Goal: Task Accomplishment & Management: Manage account settings

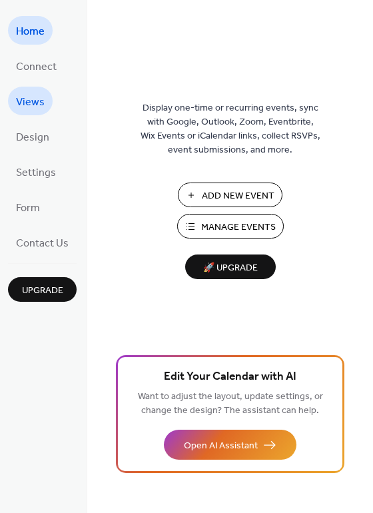
click at [26, 108] on span "Views" at bounding box center [30, 102] width 29 height 21
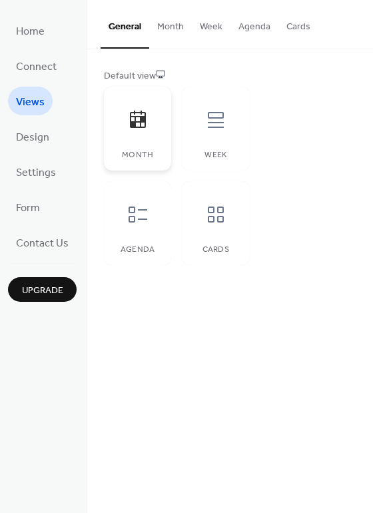
click at [140, 126] on icon at bounding box center [138, 119] width 16 height 17
click at [165, 32] on button "Month" at bounding box center [170, 23] width 43 height 47
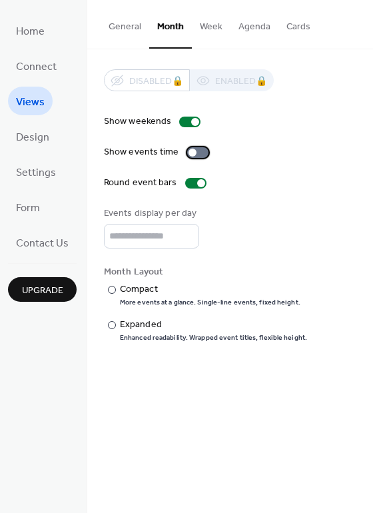
click at [198, 151] on div at bounding box center [197, 152] width 21 height 11
click at [35, 36] on span "Home" at bounding box center [30, 31] width 29 height 21
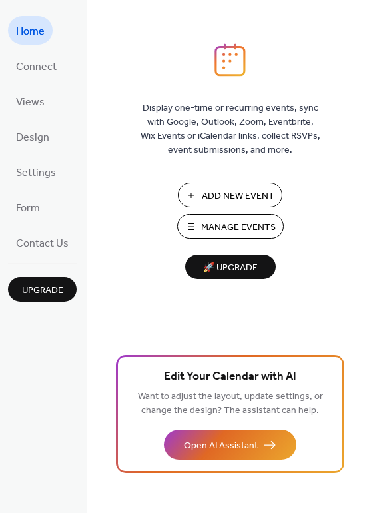
click at [235, 231] on span "Manage Events" at bounding box center [238, 228] width 75 height 14
click at [41, 135] on span "Design" at bounding box center [32, 137] width 33 height 21
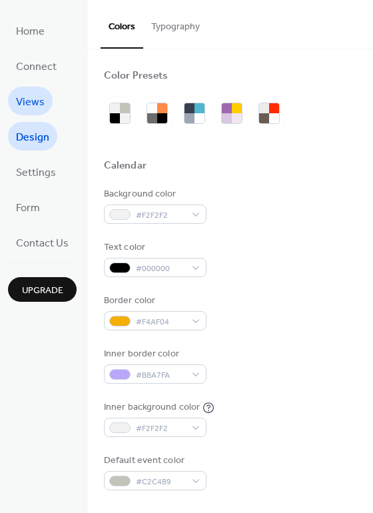
click at [33, 101] on span "Views" at bounding box center [30, 102] width 29 height 21
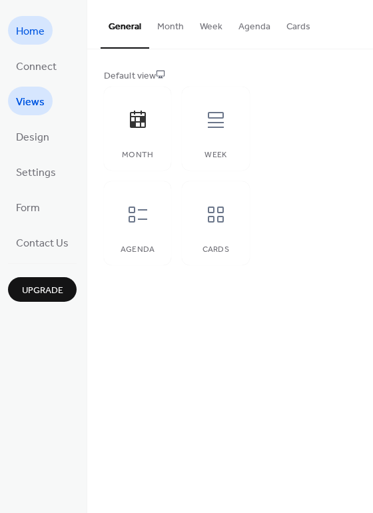
click at [29, 27] on span "Home" at bounding box center [30, 31] width 29 height 21
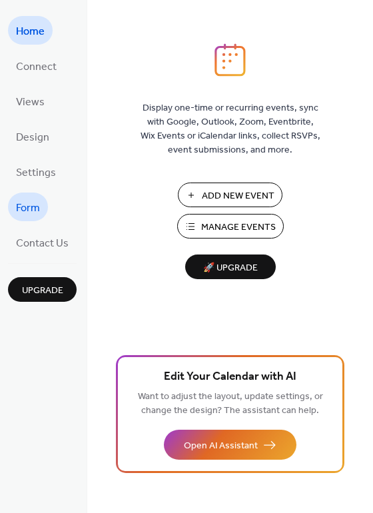
click at [27, 203] on span "Form" at bounding box center [28, 208] width 24 height 21
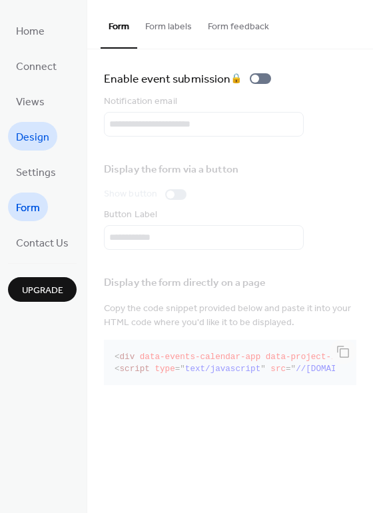
click at [34, 135] on span "Design" at bounding box center [32, 137] width 33 height 21
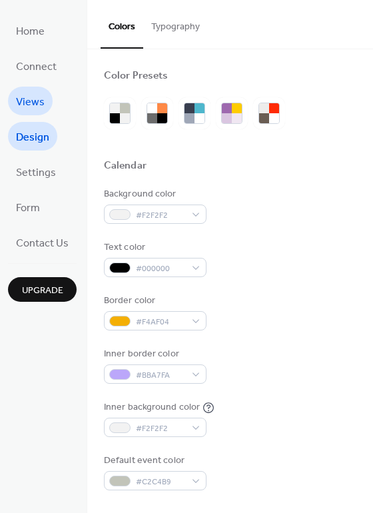
click at [31, 98] on span "Views" at bounding box center [30, 102] width 29 height 21
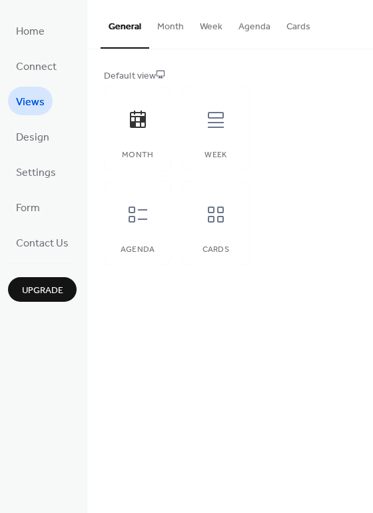
click at [169, 33] on button "Month" at bounding box center [170, 23] width 43 height 47
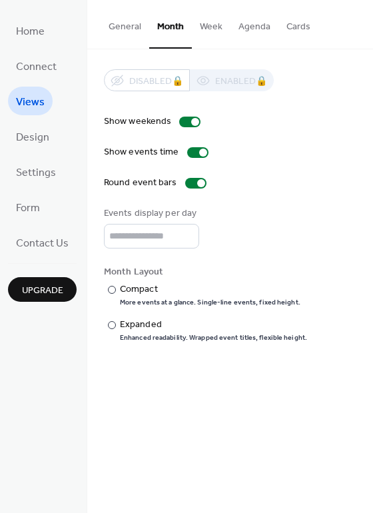
click at [217, 29] on button "Week" at bounding box center [211, 23] width 39 height 47
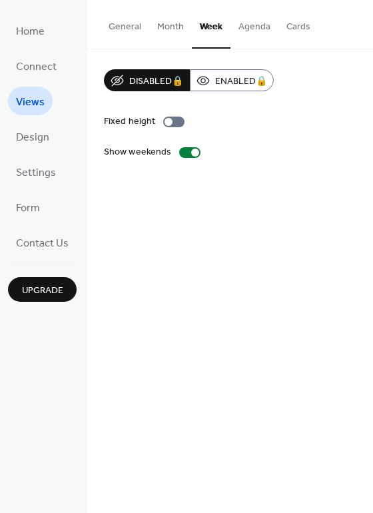
click at [248, 31] on button "Agenda" at bounding box center [255, 23] width 48 height 47
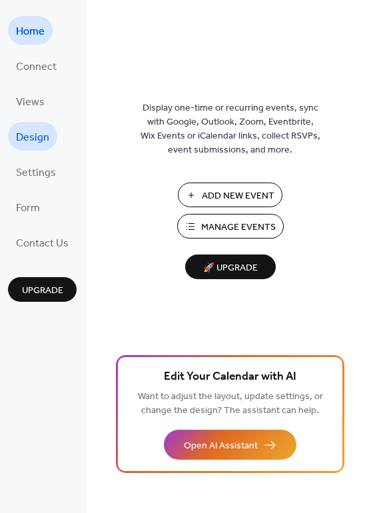
click at [27, 143] on span "Design" at bounding box center [32, 137] width 33 height 21
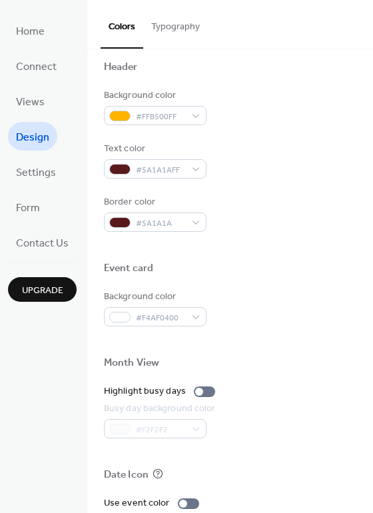
scroll to position [570, 0]
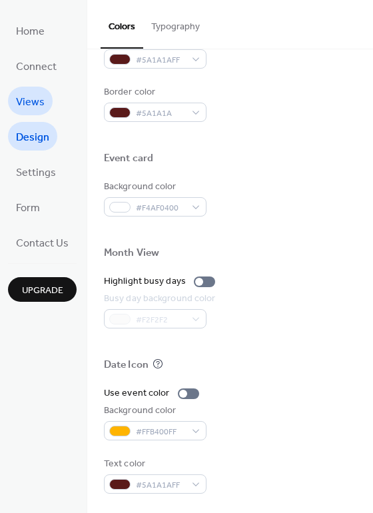
click at [28, 97] on span "Views" at bounding box center [30, 102] width 29 height 21
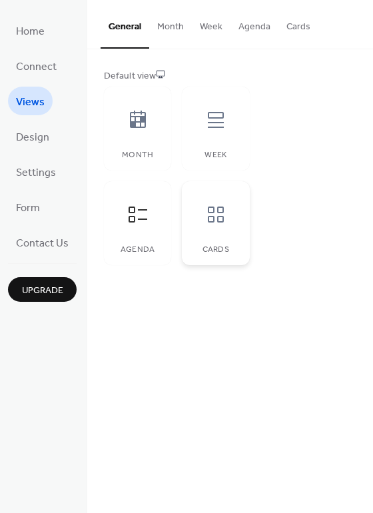
click at [228, 219] on div at bounding box center [216, 215] width 40 height 40
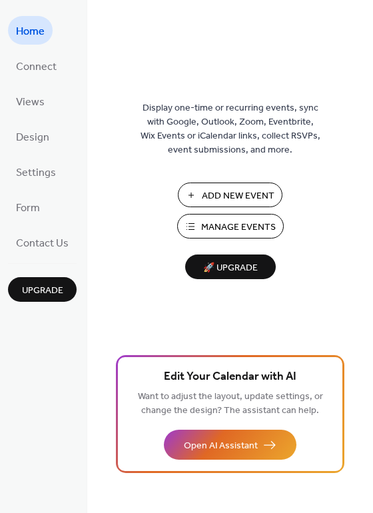
click at [35, 83] on ul "Home Connect Views Design Settings Form Contact Us" at bounding box center [42, 136] width 69 height 241
click at [31, 97] on span "Views" at bounding box center [30, 102] width 29 height 21
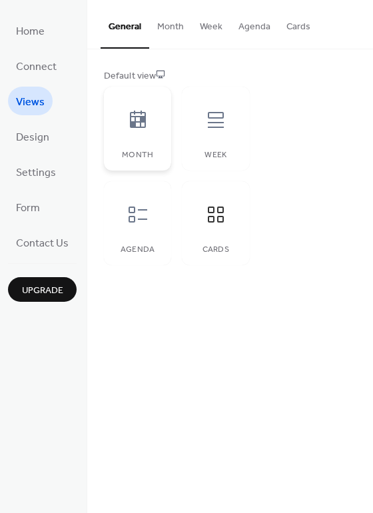
click at [139, 130] on div at bounding box center [138, 120] width 40 height 40
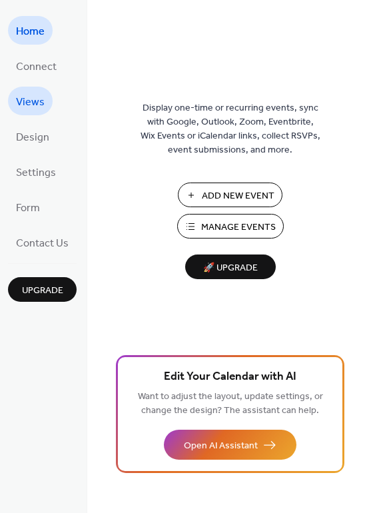
click at [42, 103] on span "Views" at bounding box center [30, 102] width 29 height 21
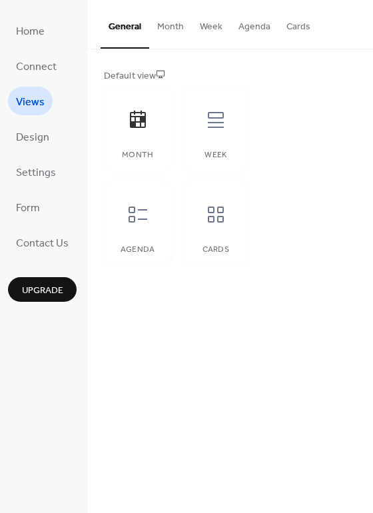
click at [253, 21] on button "Agenda" at bounding box center [255, 23] width 48 height 47
